Goal: Book appointment/travel/reservation

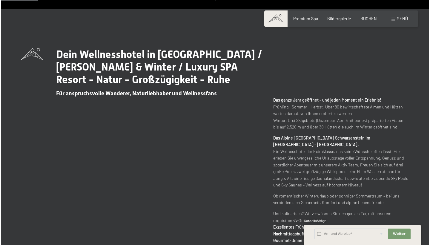
scroll to position [236, 0]
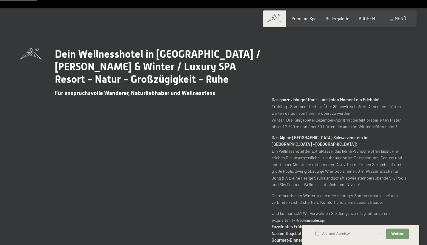
click at [396, 19] on span "Menü" at bounding box center [400, 18] width 11 height 5
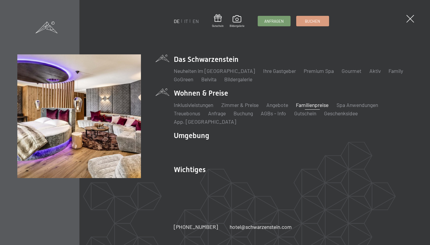
click at [304, 108] on link "Familienpreise" at bounding box center [312, 104] width 33 height 7
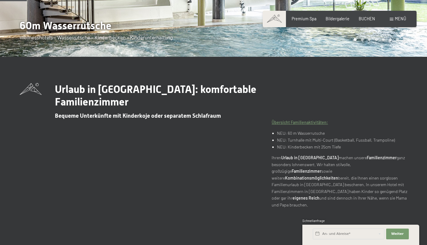
scroll to position [138, 0]
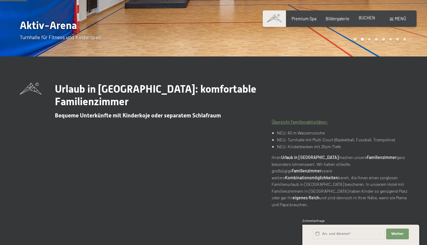
click at [364, 19] on span "BUCHEN" at bounding box center [367, 17] width 16 height 5
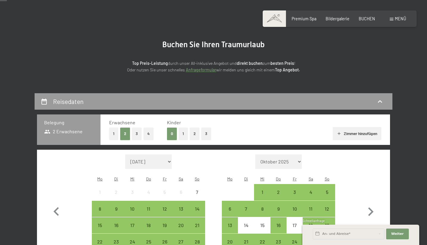
scroll to position [33, 0]
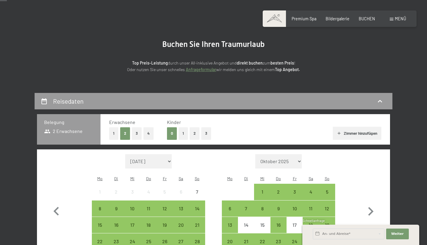
click at [183, 133] on button "1" at bounding box center [183, 133] width 9 height 12
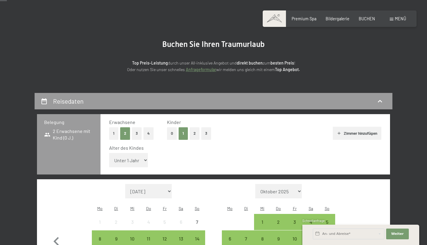
select select "6"
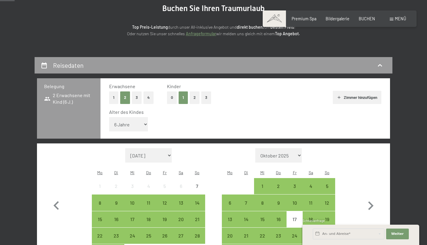
scroll to position [69, 0]
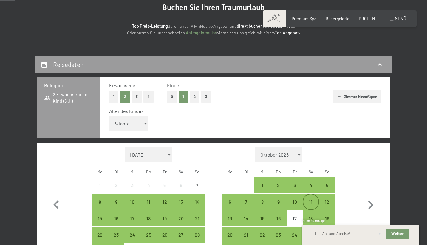
click at [307, 199] on div "11" at bounding box center [310, 206] width 15 height 15
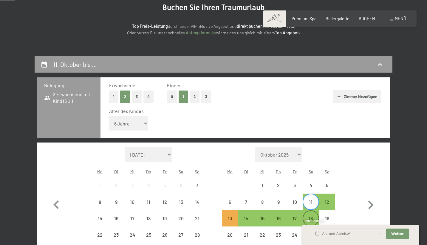
click at [311, 216] on div "18" at bounding box center [310, 223] width 15 height 15
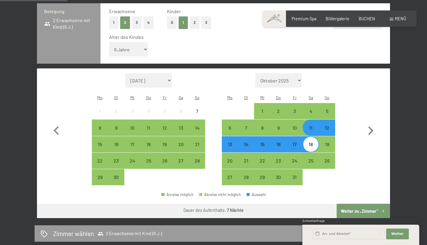
scroll to position [145, 0]
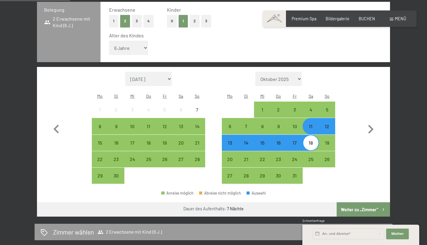
click at [353, 202] on button "Weiter zu „Zimmer“" at bounding box center [363, 209] width 53 height 14
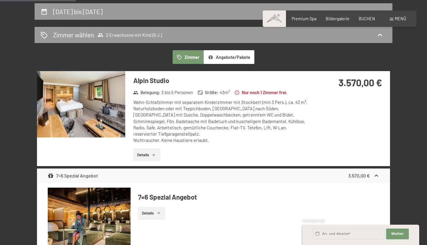
scroll to position [120, 0]
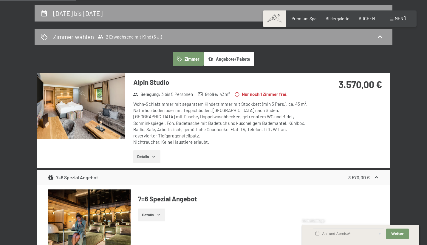
click at [99, 109] on img at bounding box center [81, 106] width 88 height 66
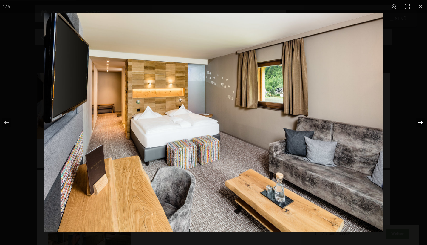
click at [419, 125] on button "button" at bounding box center [416, 122] width 21 height 30
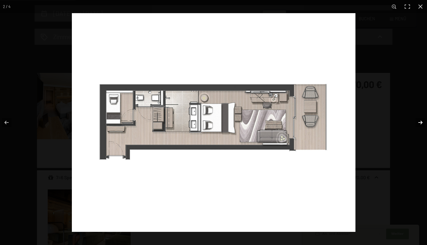
click at [415, 125] on button "button" at bounding box center [416, 122] width 21 height 30
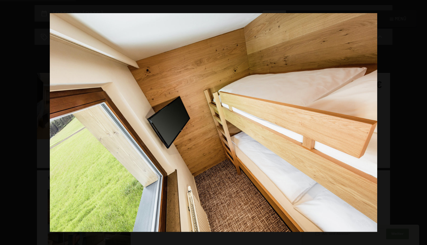
click at [414, 125] on button "button" at bounding box center [416, 122] width 21 height 30
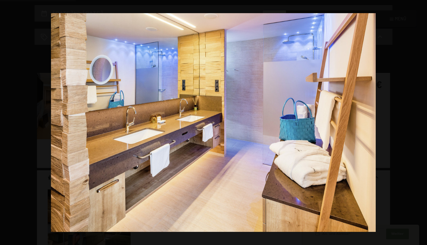
click at [414, 125] on button "button" at bounding box center [416, 122] width 21 height 30
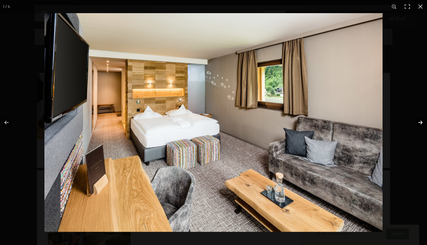
click at [414, 125] on button "button" at bounding box center [416, 122] width 21 height 30
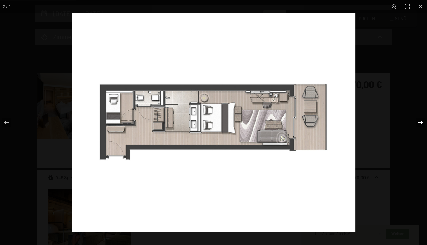
click at [414, 125] on button "button" at bounding box center [416, 122] width 21 height 30
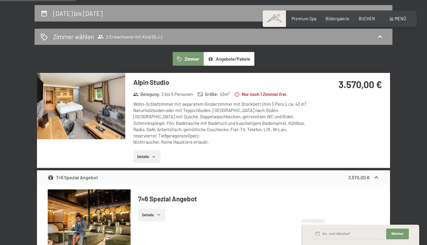
click at [0, 0] on div at bounding box center [0, 0] width 0 height 0
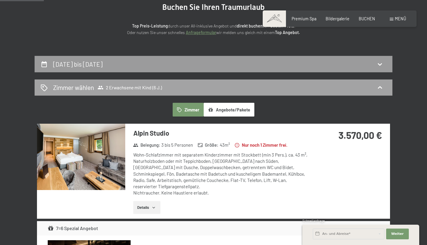
scroll to position [70, 0]
